Goal: Transaction & Acquisition: Purchase product/service

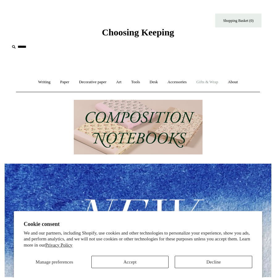
click at [208, 82] on link "Gifts & Wrap +" at bounding box center [207, 82] width 31 height 16
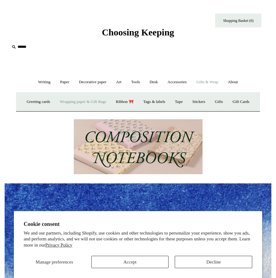
click at [81, 105] on link "Wrapping paper & Gift Bags" at bounding box center [83, 102] width 55 height 16
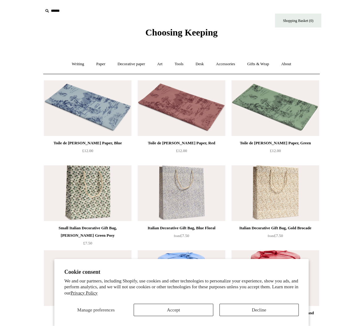
scroll to position [113, 0]
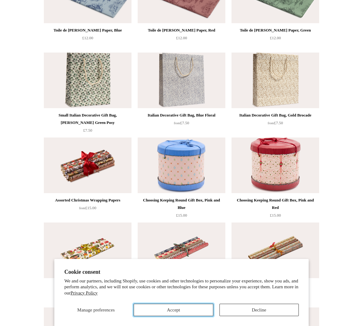
click at [195, 278] on button "Accept" at bounding box center [173, 309] width 79 height 12
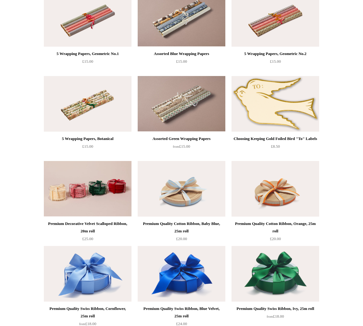
scroll to position [643, 0]
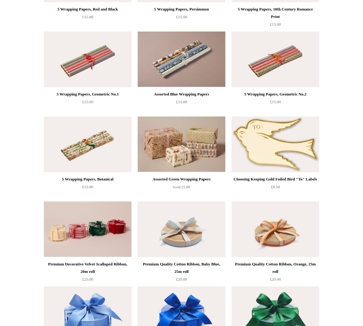
click at [178, 160] on img at bounding box center [182, 144] width 88 height 56
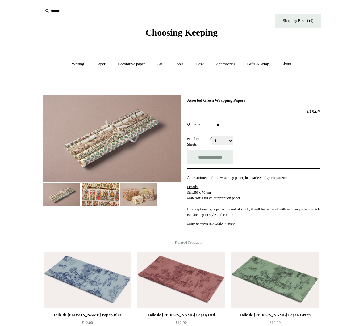
click at [296, 213] on p "Details: Size: 50 x 70 cm Material: Full colour print on paper If, exceptionall…" at bounding box center [253, 200] width 133 height 33
